Goal: Information Seeking & Learning: Learn about a topic

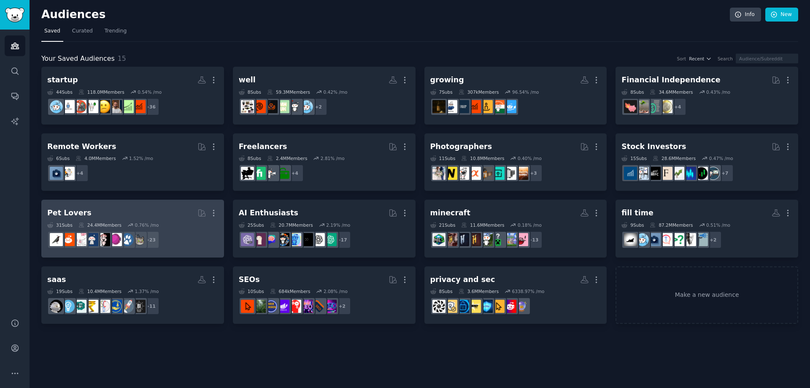
click at [124, 207] on h2 "Pet Lovers More" at bounding box center [132, 213] width 171 height 15
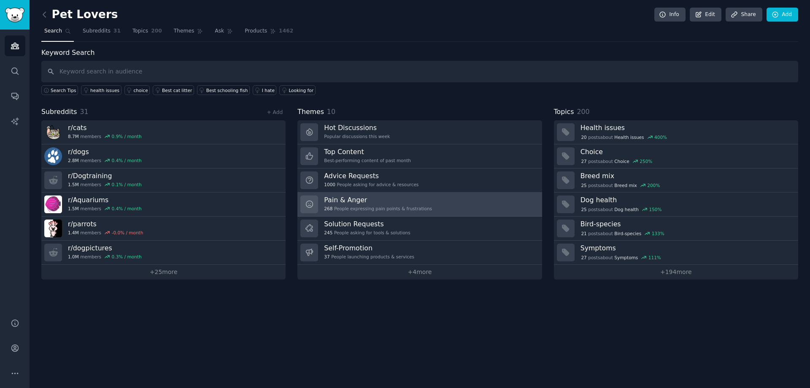
click at [382, 206] on div "268 People expressing pain points & frustrations" at bounding box center [378, 209] width 108 height 6
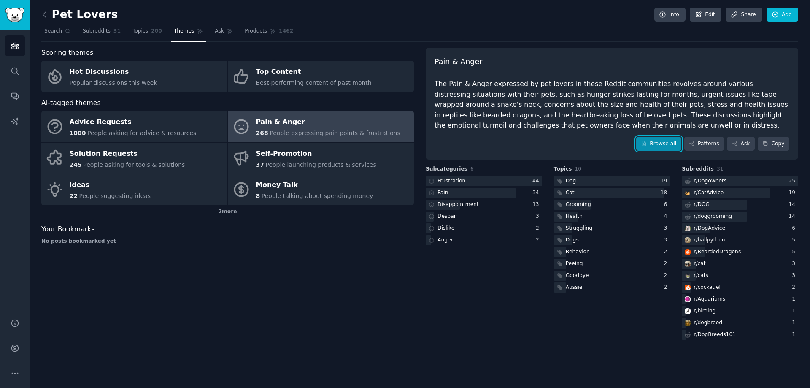
click at [668, 146] on link "Browse all" at bounding box center [658, 144] width 45 height 14
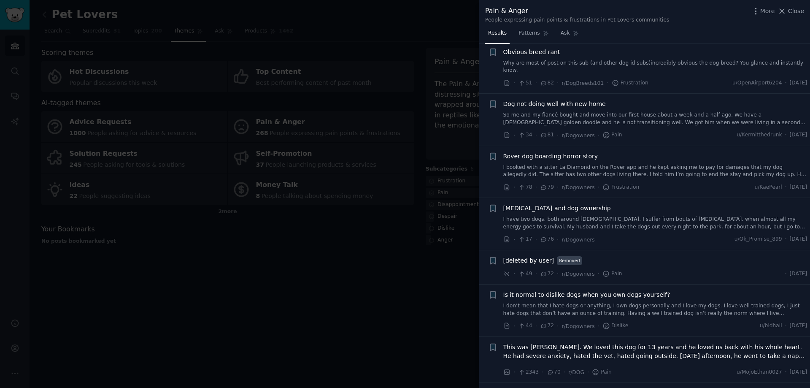
scroll to position [929, 0]
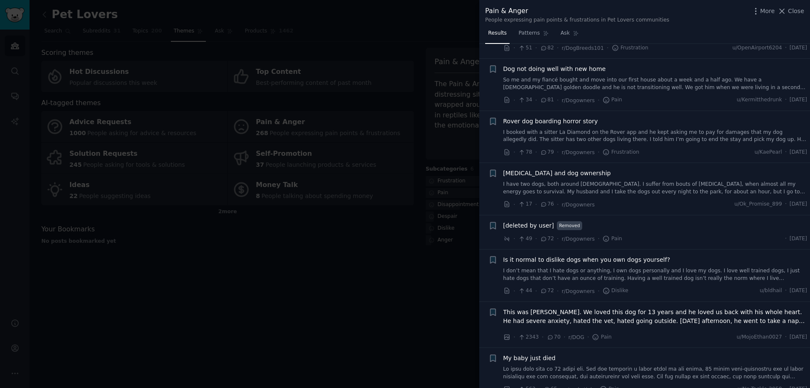
click at [342, 257] on div at bounding box center [405, 194] width 810 height 388
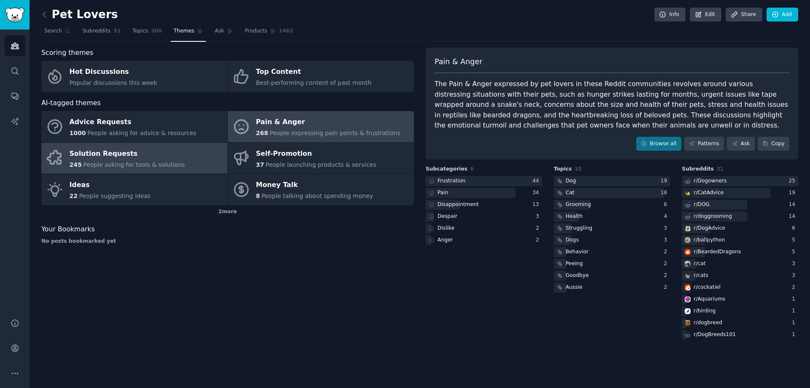
click at [174, 159] on link "Solution Requests 245 People asking for tools & solutions" at bounding box center [134, 158] width 186 height 31
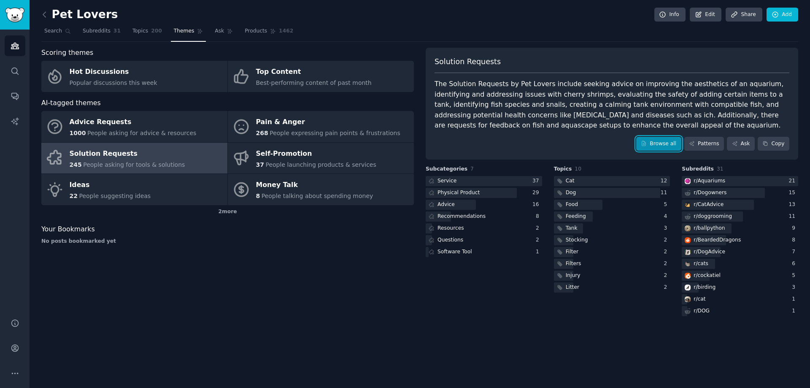
click at [660, 144] on link "Browse all" at bounding box center [658, 144] width 45 height 14
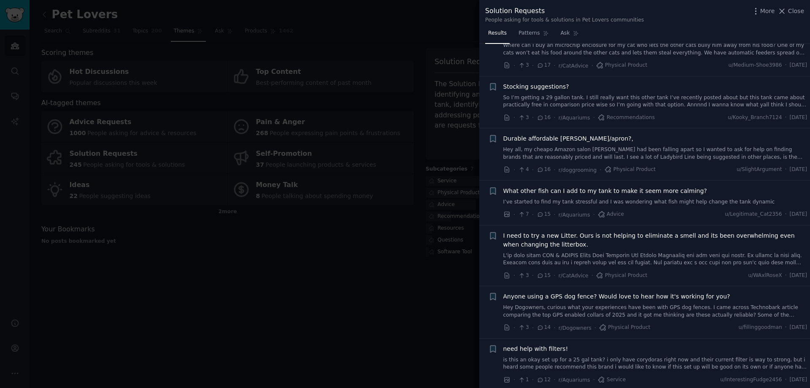
scroll to position [1013, 0]
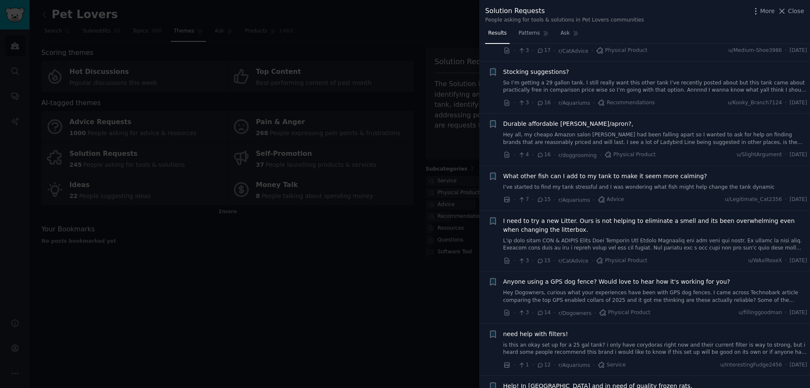
click at [408, 299] on div at bounding box center [405, 194] width 810 height 388
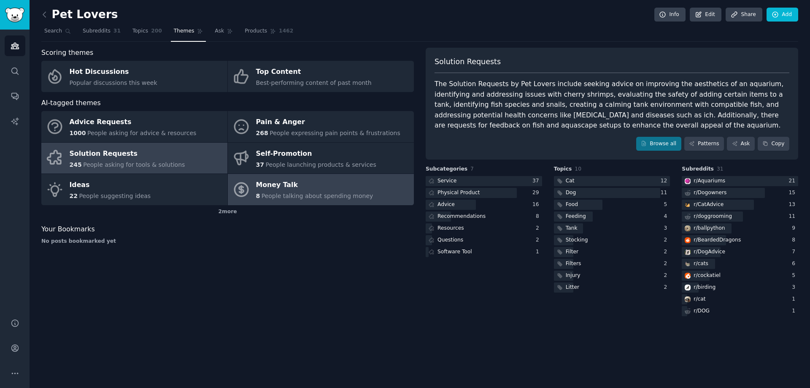
click at [318, 198] on span "People talking about spending money" at bounding box center [318, 195] width 112 height 7
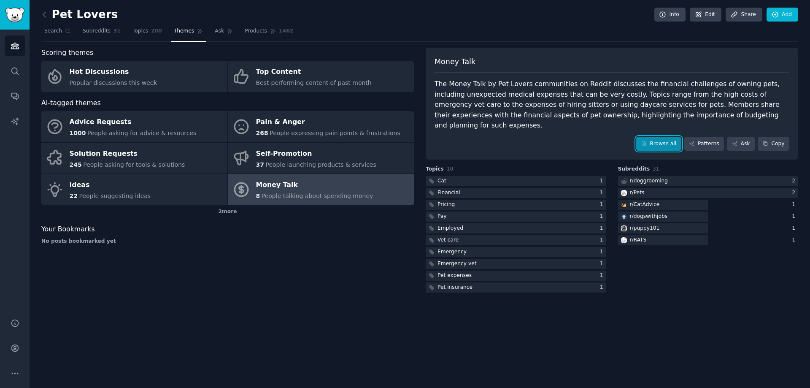
click at [658, 137] on link "Browse all" at bounding box center [658, 144] width 45 height 14
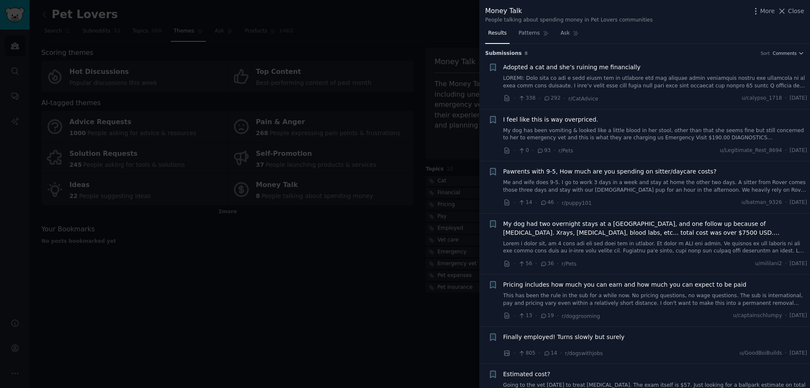
click at [346, 246] on div at bounding box center [405, 194] width 810 height 388
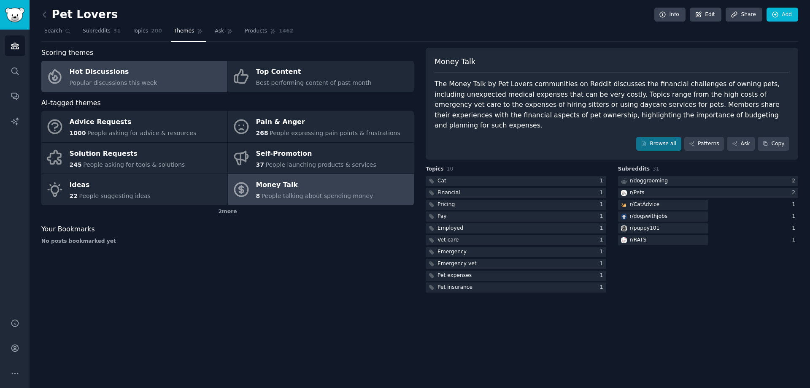
click at [148, 77] on link "Hot Discussions Popular discussions this week" at bounding box center [134, 76] width 186 height 31
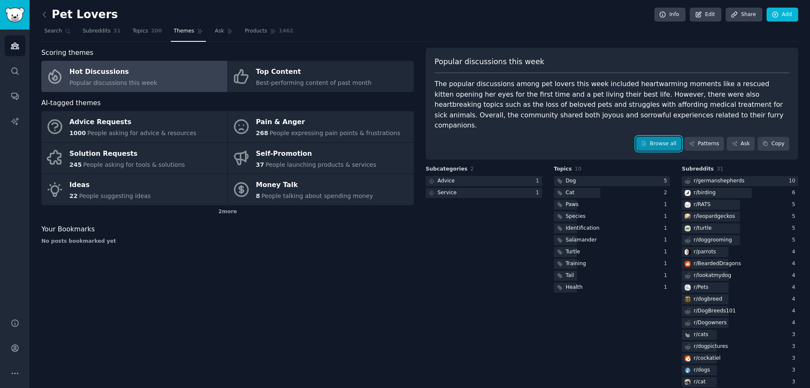
click at [668, 137] on link "Browse all" at bounding box center [658, 144] width 45 height 14
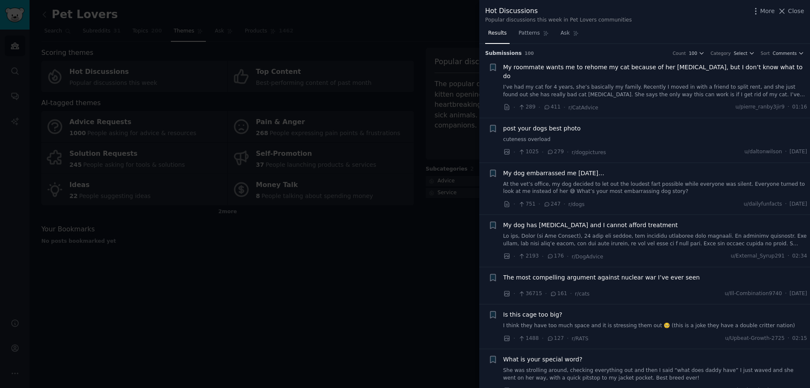
click at [481, 247] on li "+ My dog has [MEDICAL_DATA] and I cannot afford treatment · 2193 · 176 · r/DogA…" at bounding box center [644, 241] width 331 height 52
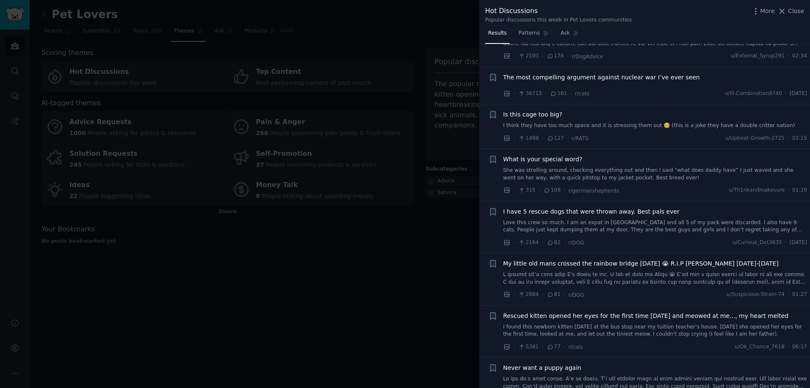
scroll to position [211, 0]
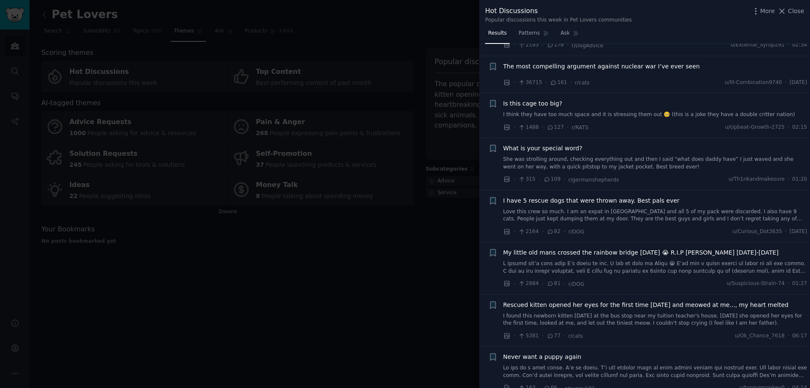
click at [329, 255] on div at bounding box center [405, 194] width 810 height 388
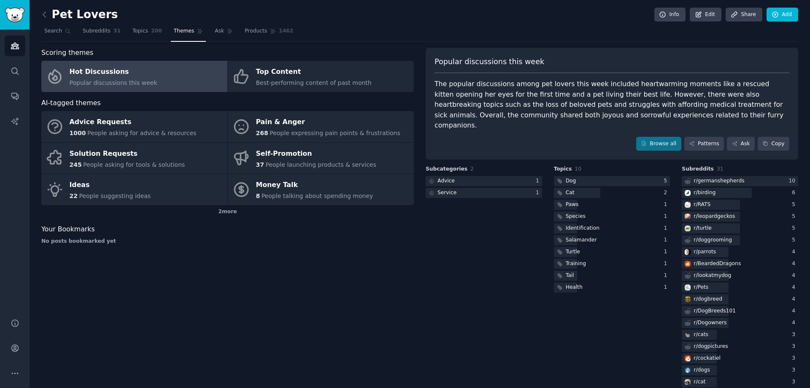
click at [329, 267] on div "Scoring themes Hot Discussions Popular discussions this week Top Content Best-p…" at bounding box center [227, 289] width 373 height 483
click at [336, 247] on div "Scoring themes Hot Discussions Popular discussions this week Top Content Best-p…" at bounding box center [227, 289] width 373 height 483
